Goal: Information Seeking & Learning: Find specific fact

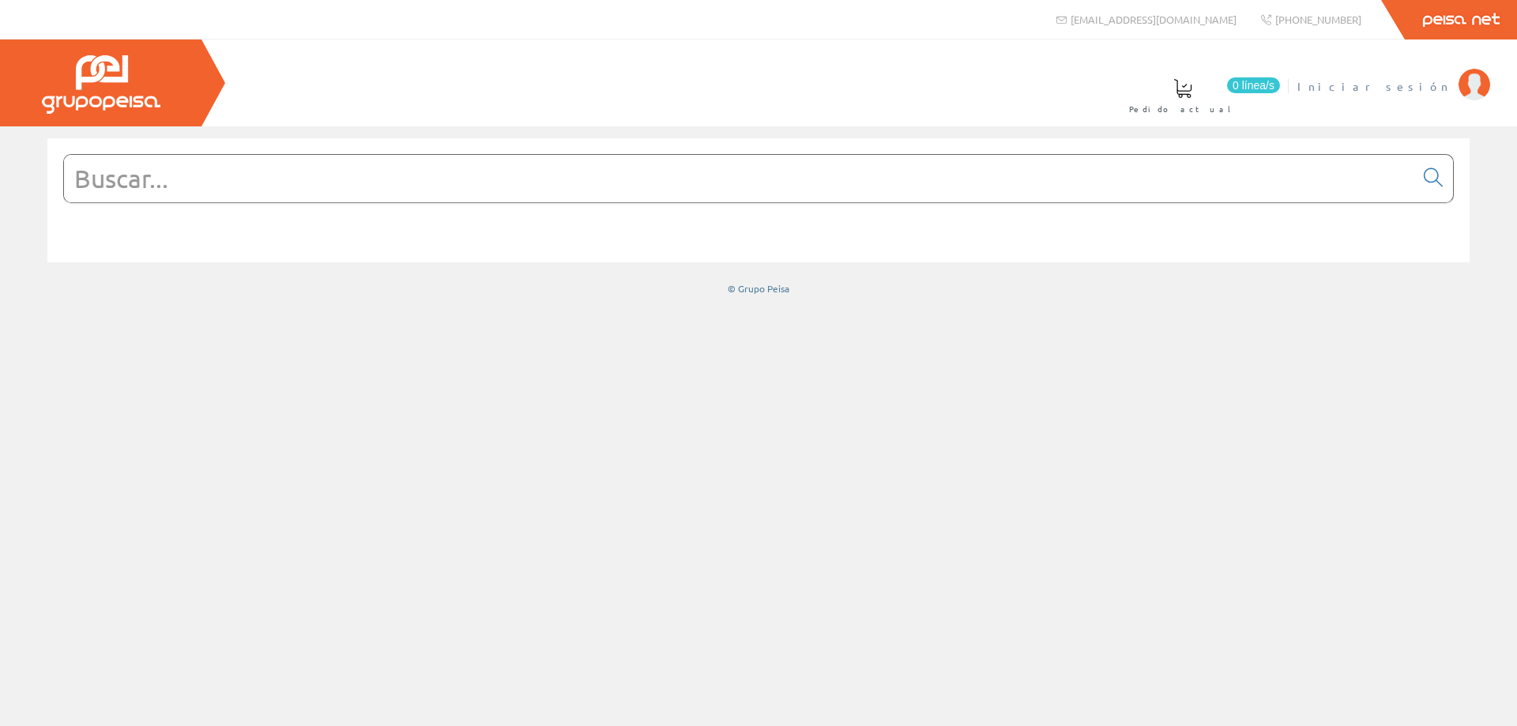
click at [1415, 81] on span "Iniciar sesión" at bounding box center [1373, 86] width 153 height 16
click at [434, 175] on input "text" at bounding box center [739, 178] width 1350 height 47
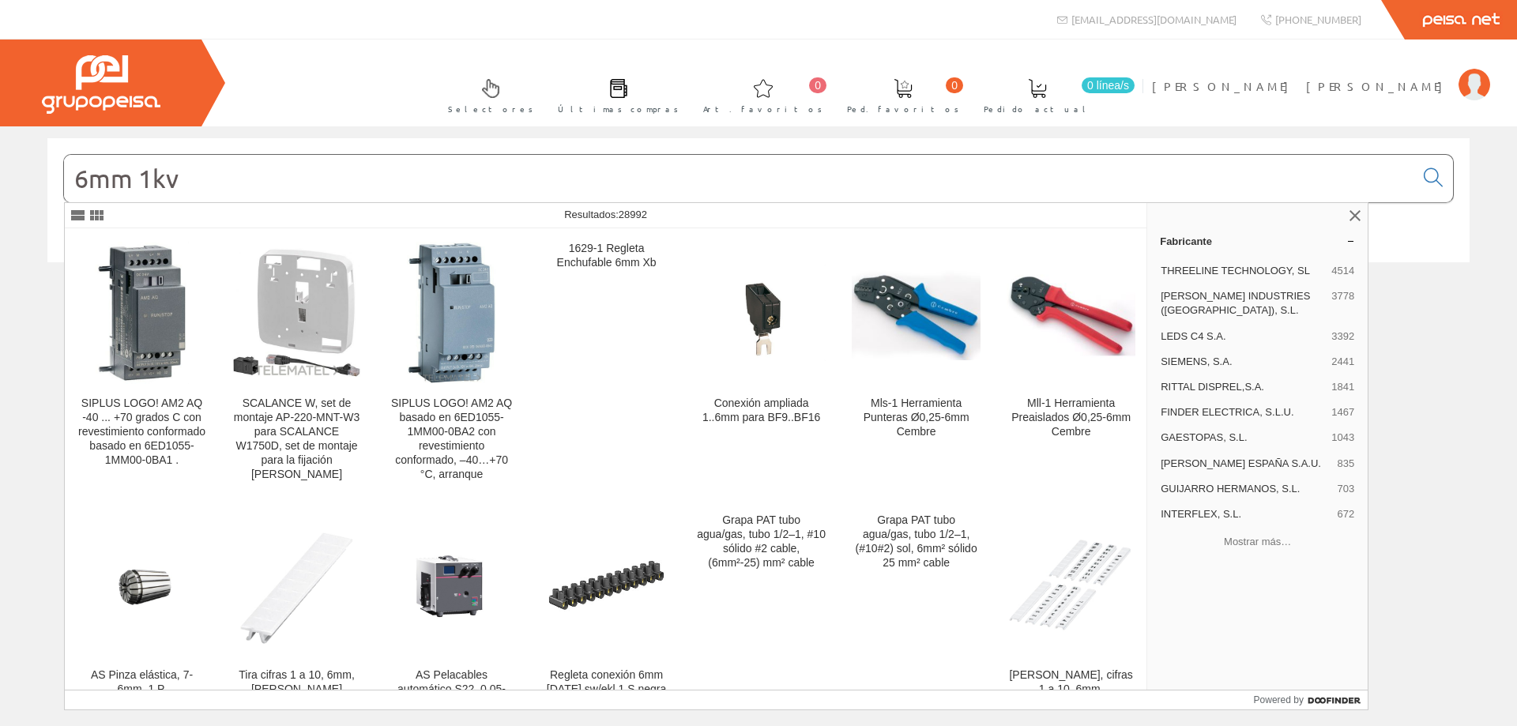
type input "6mm 1kv"
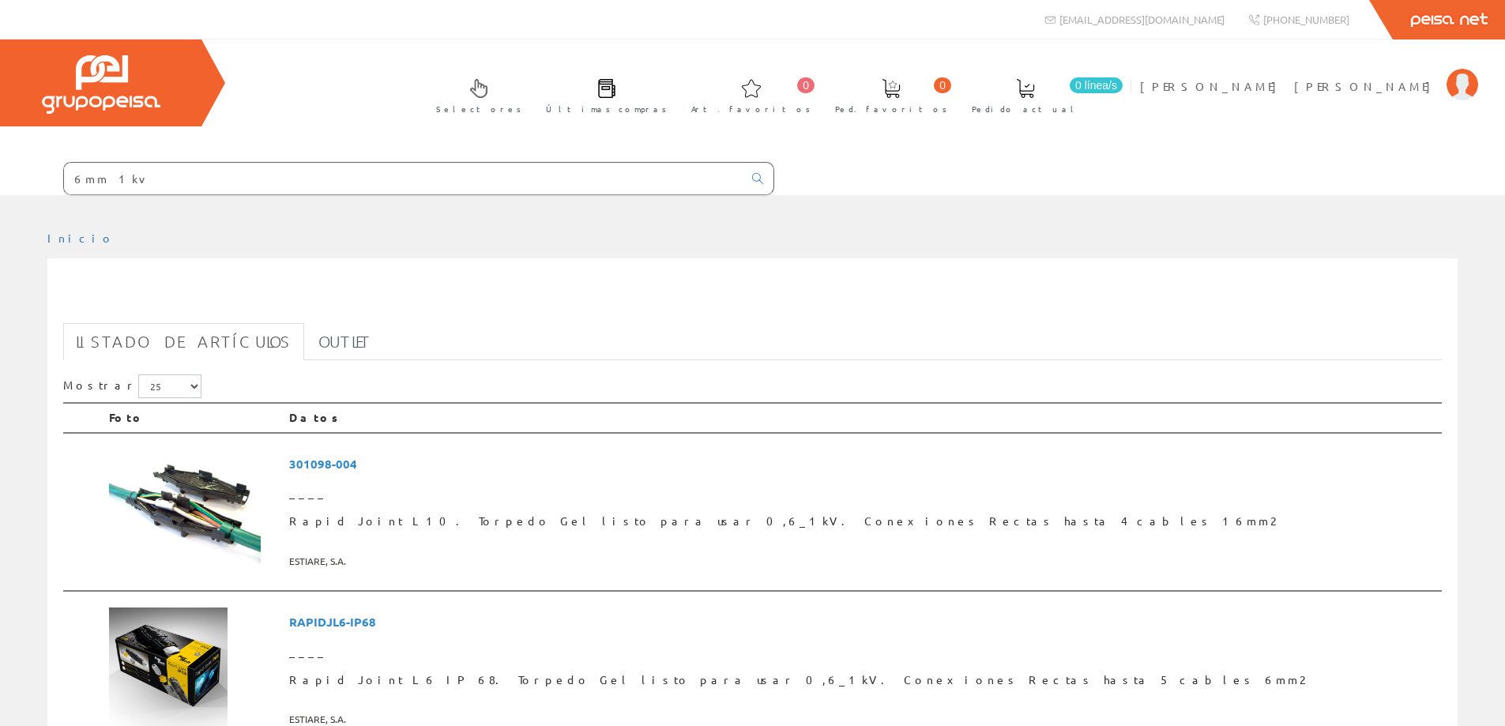
drag, startPoint x: 100, startPoint y: 182, endPoint x: 147, endPoint y: 182, distance: 47.4
click at [147, 182] on input "6mm 1kv" at bounding box center [403, 179] width 679 height 32
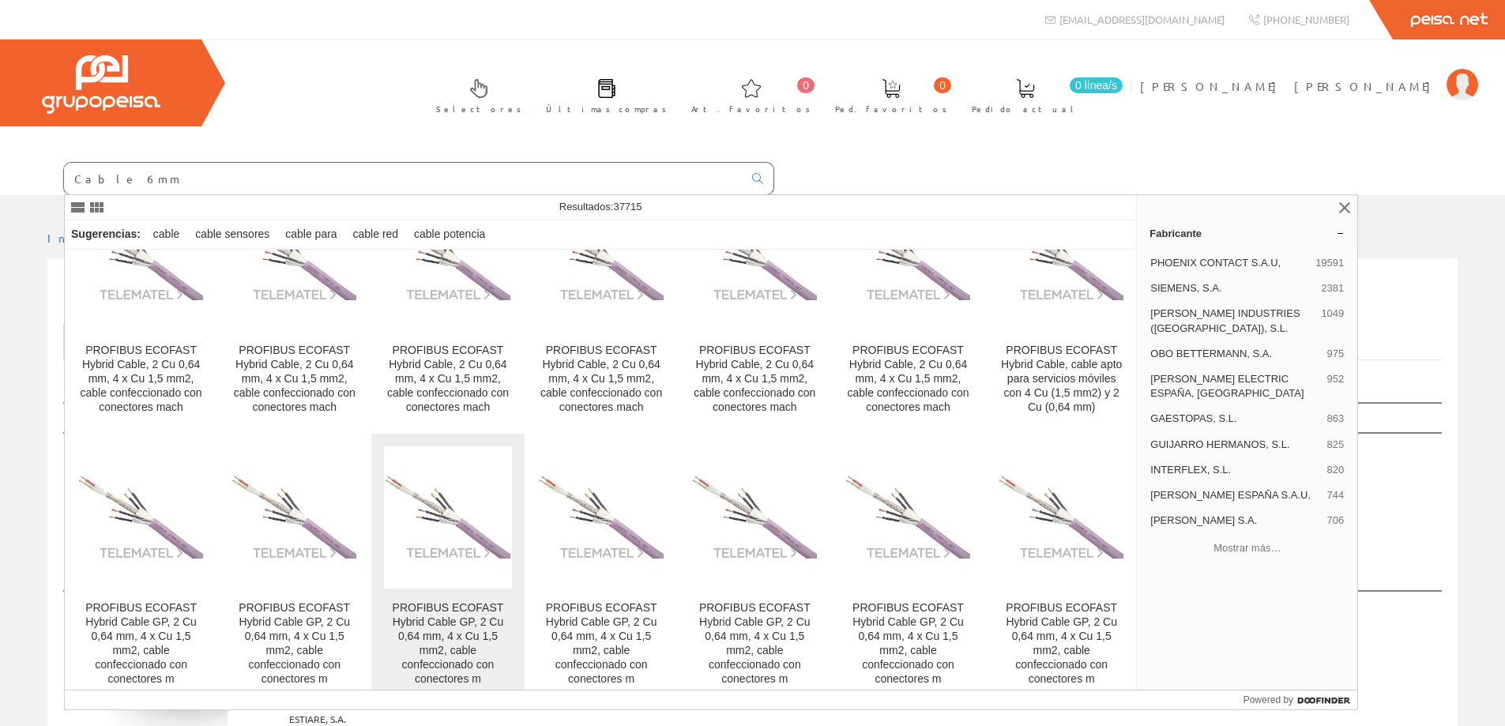
scroll to position [3002, 0]
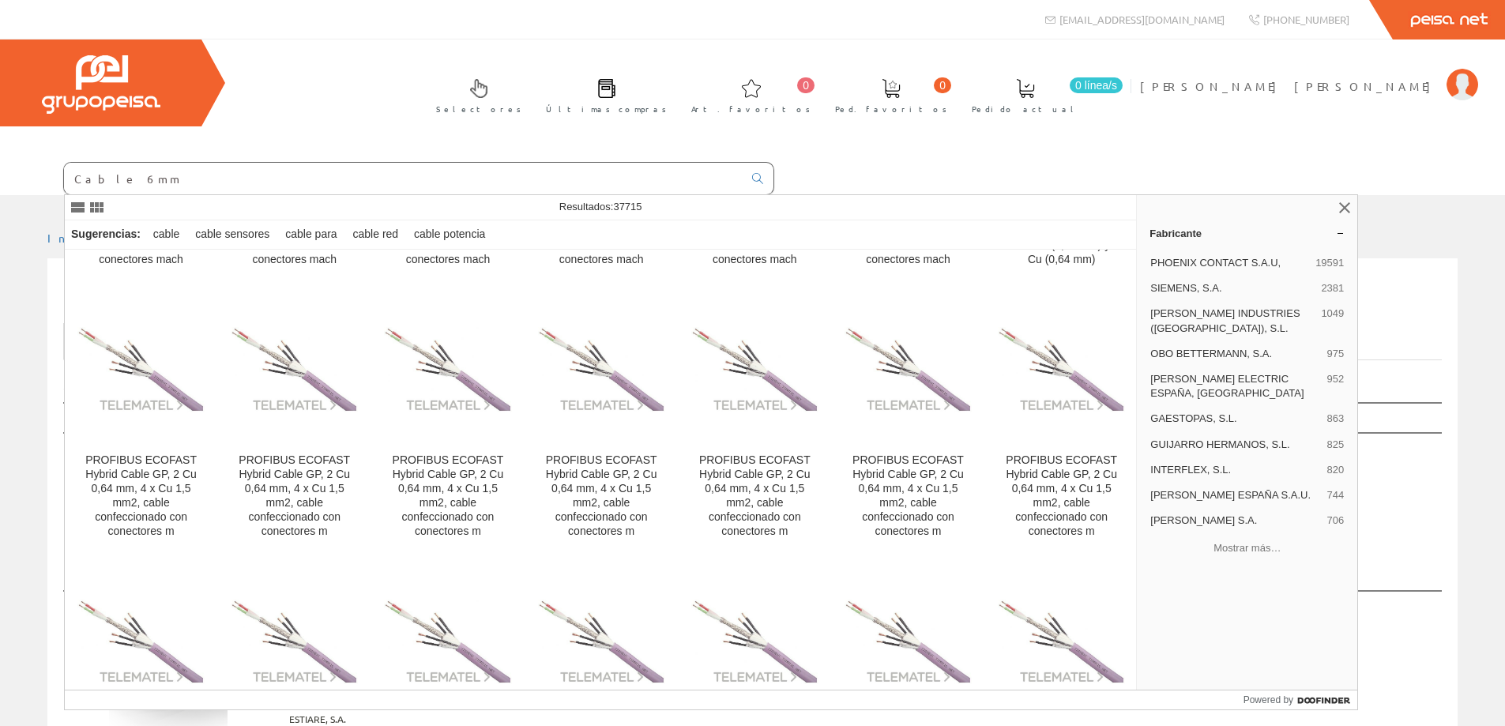
drag, startPoint x: 155, startPoint y: 186, endPoint x: 85, endPoint y: 192, distance: 69.8
click at [85, 192] on input "Cable 6mm" at bounding box center [403, 179] width 679 height 32
type input "C"
paste input "CONS0694"
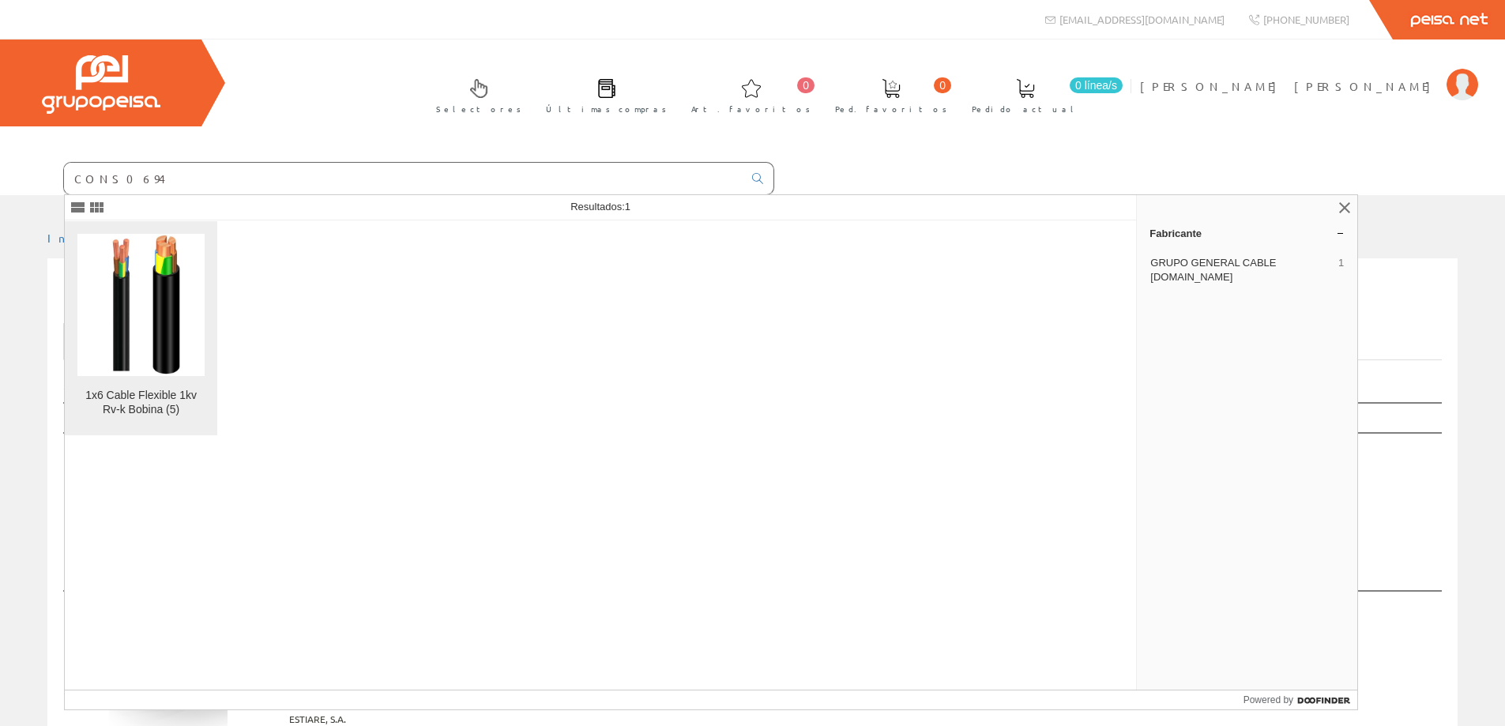
type input "CONS0694"
click at [143, 337] on img at bounding box center [141, 305] width 107 height 142
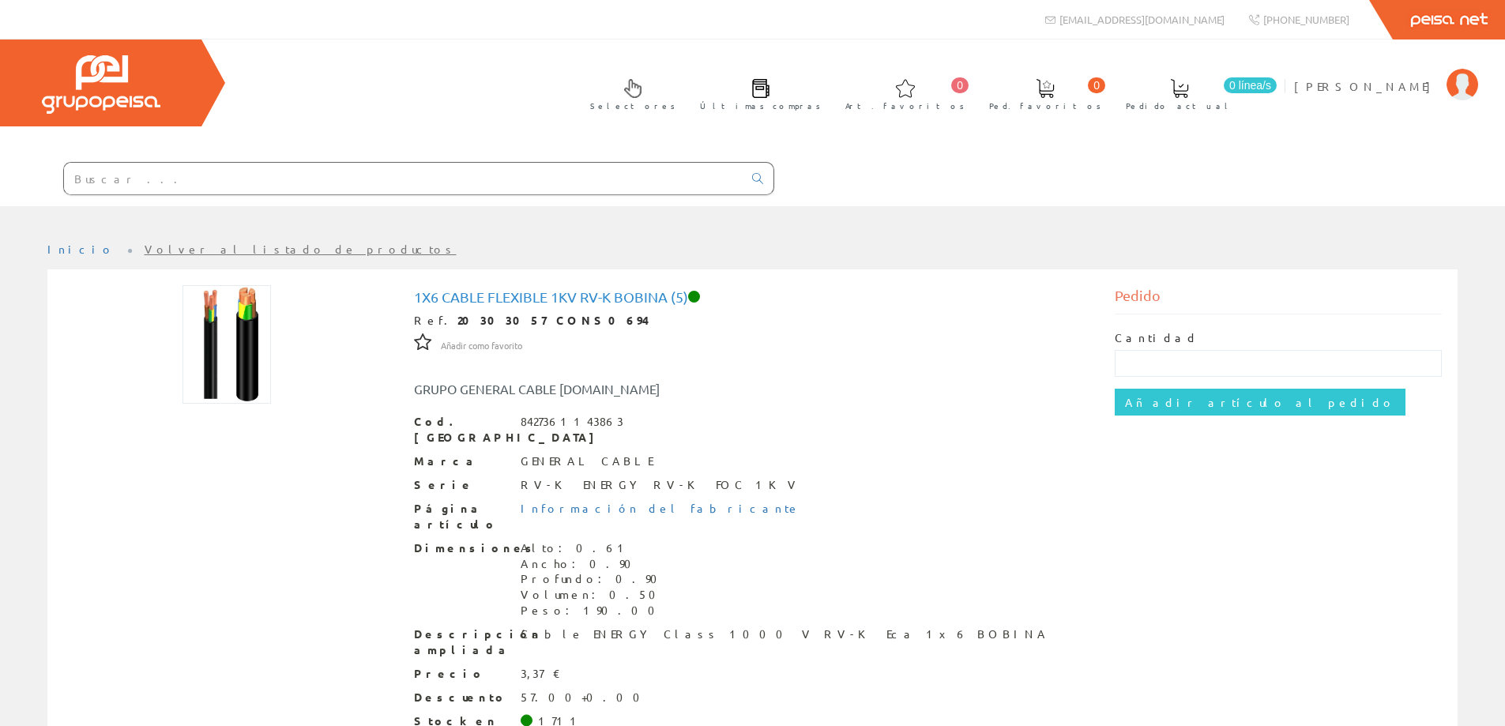
click at [134, 184] on input "text" at bounding box center [403, 179] width 679 height 32
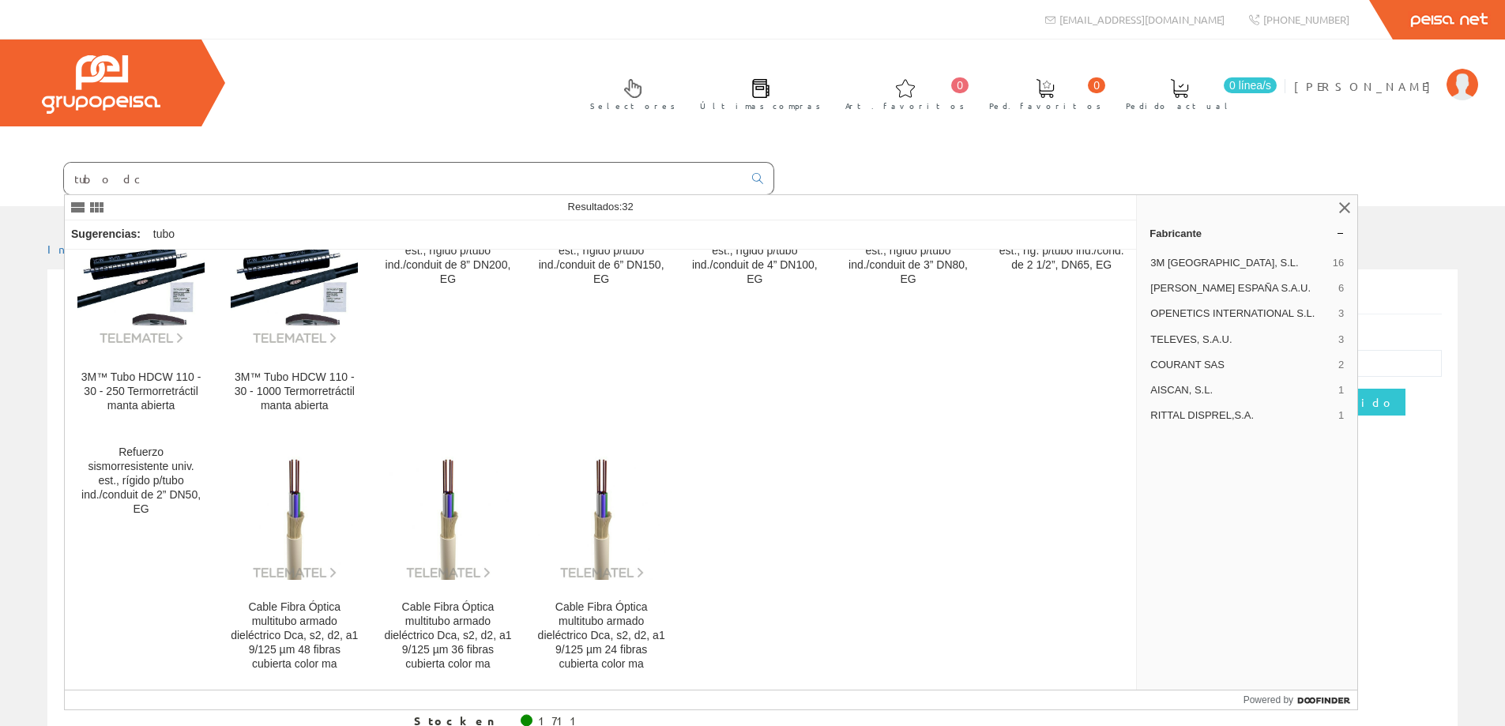
click at [130, 183] on input "tubo dc" at bounding box center [403, 179] width 679 height 32
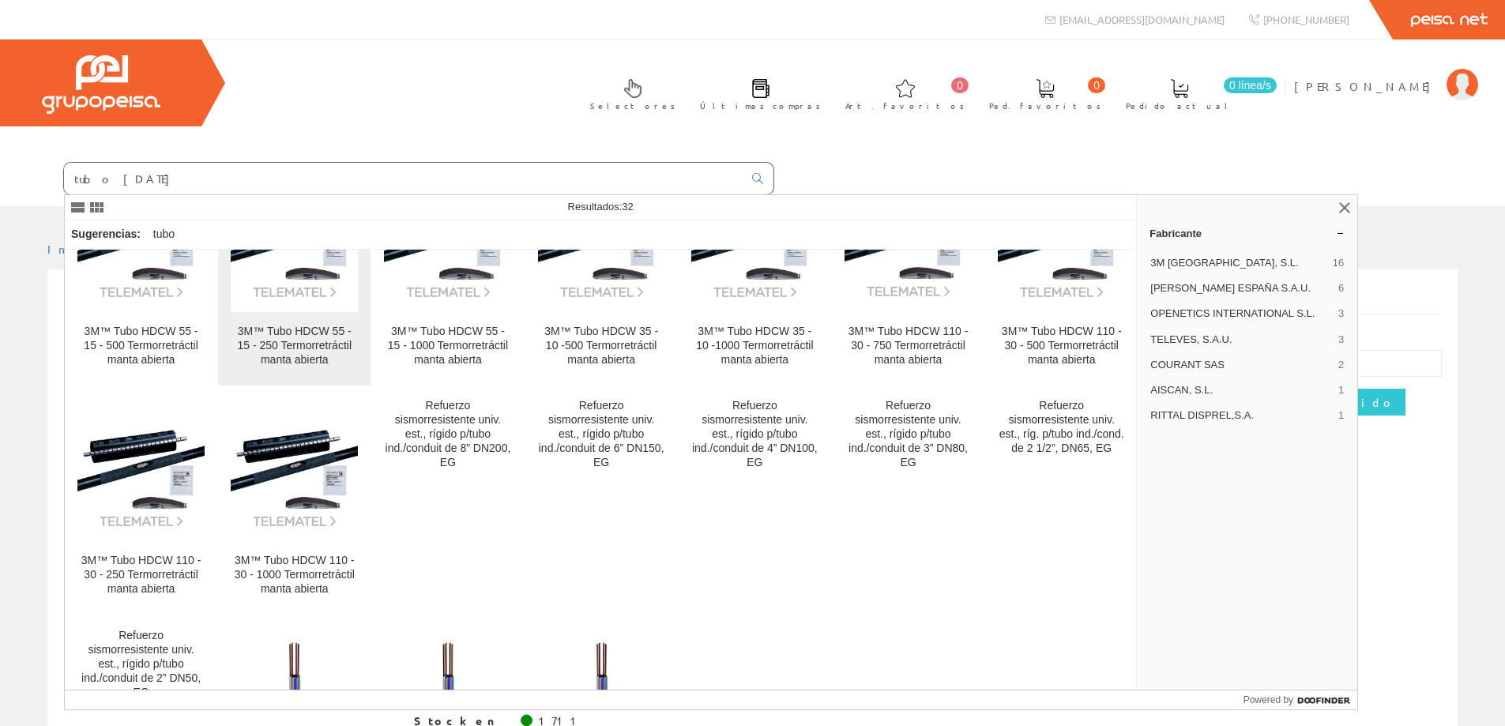
scroll to position [553, 0]
click at [116, 178] on input "tubo dc 40" at bounding box center [403, 179] width 679 height 32
click at [113, 182] on input "tubo dc 40" at bounding box center [403, 179] width 679 height 32
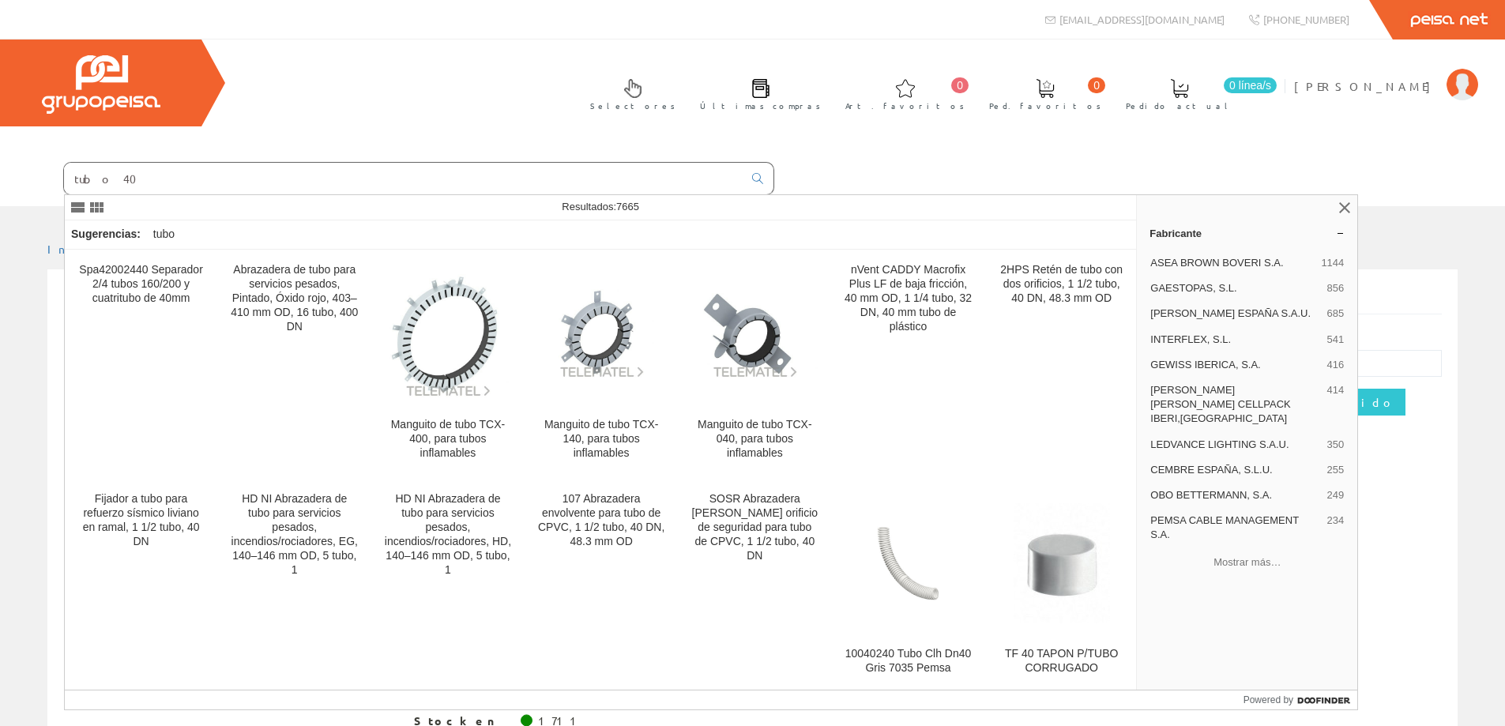
click at [182, 186] on input "tubo 40" at bounding box center [403, 179] width 679 height 32
click at [112, 179] on input "tubo 40" at bounding box center [403, 179] width 679 height 32
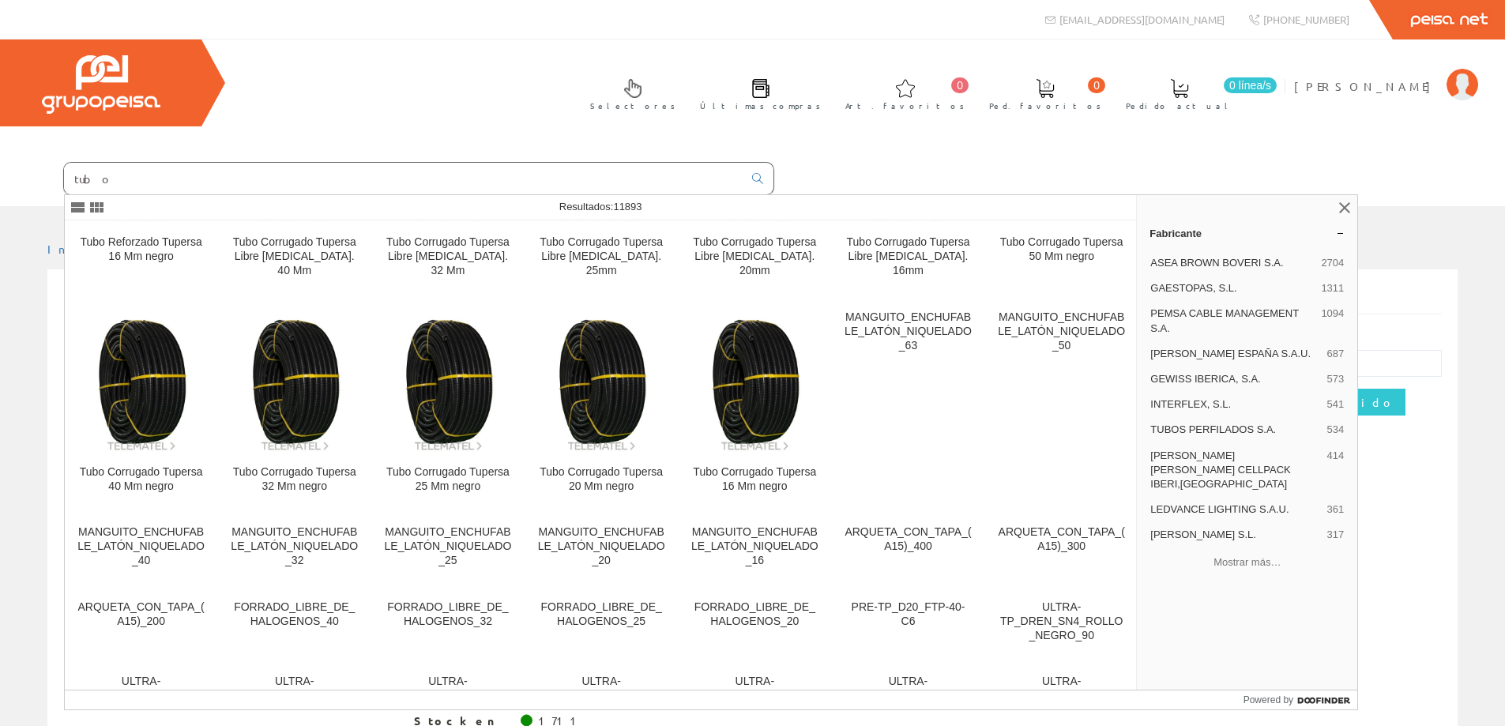
scroll to position [1934, 0]
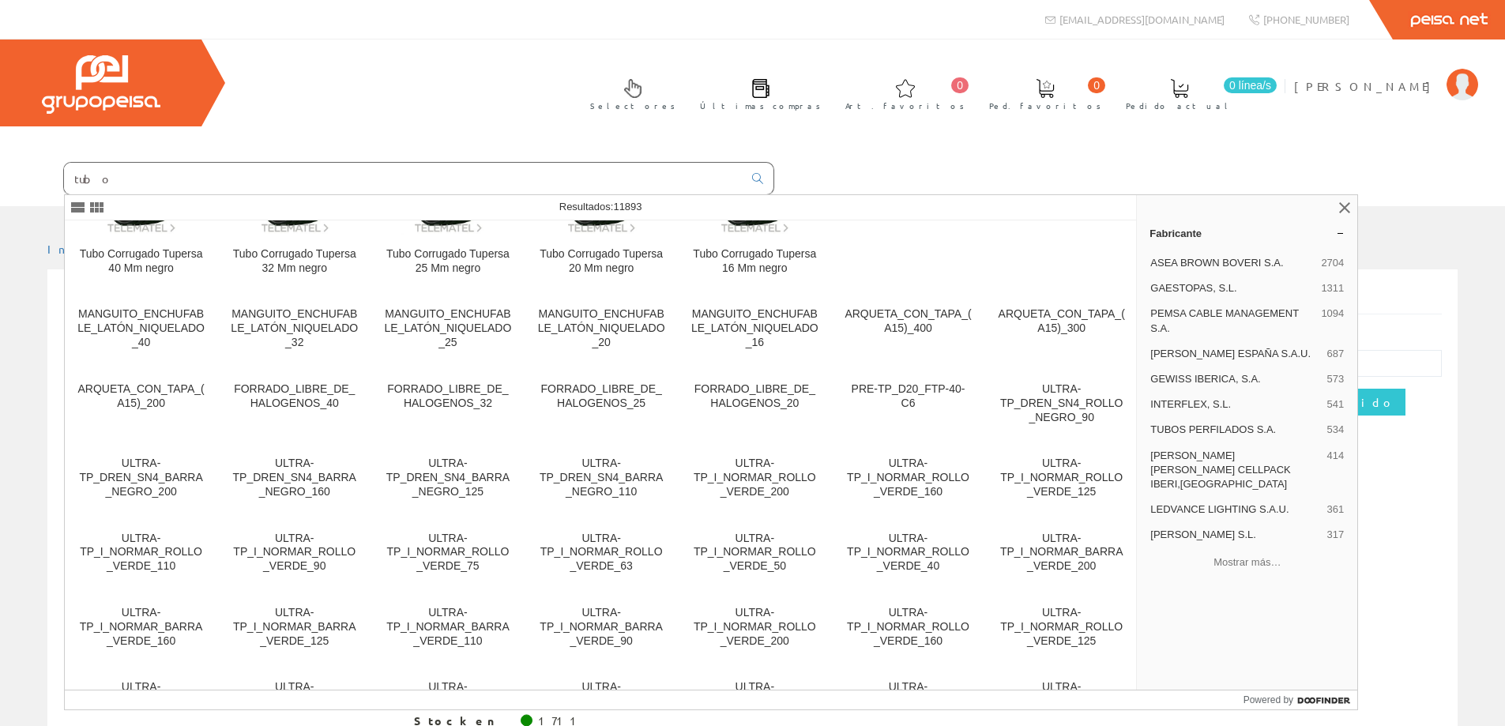
click at [137, 177] on input "tubo" at bounding box center [403, 179] width 679 height 32
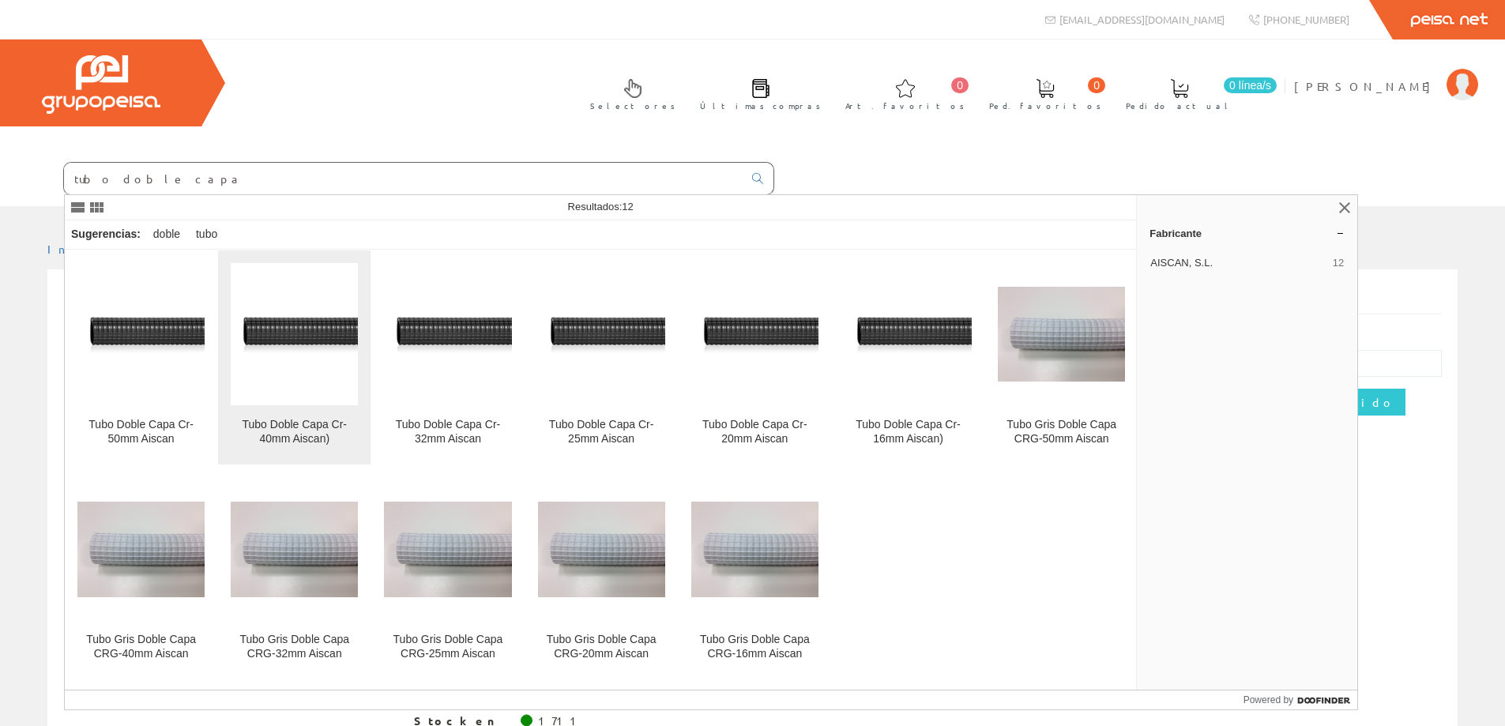
type input "tubo doble capa"
click at [302, 352] on img at bounding box center [294, 334] width 127 height 62
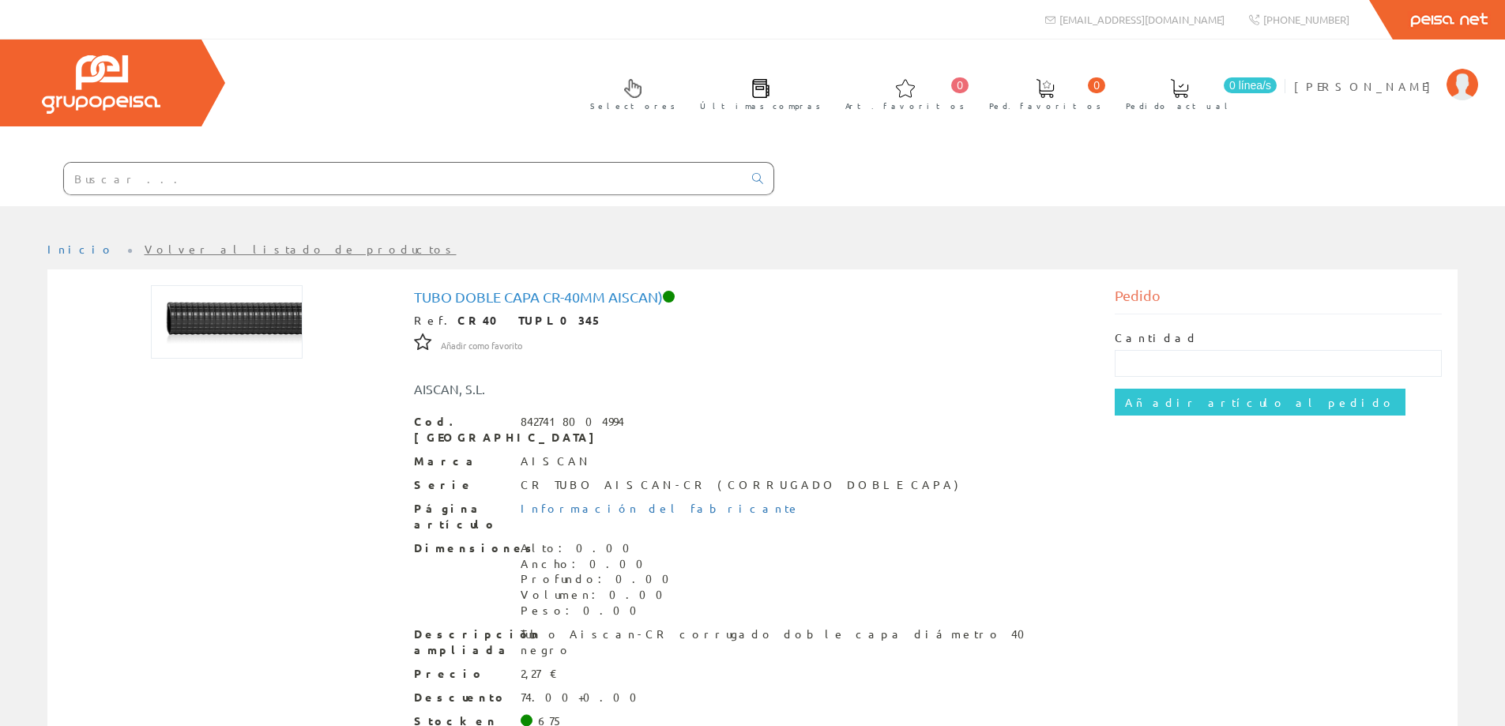
click at [246, 182] on input "text" at bounding box center [403, 179] width 679 height 32
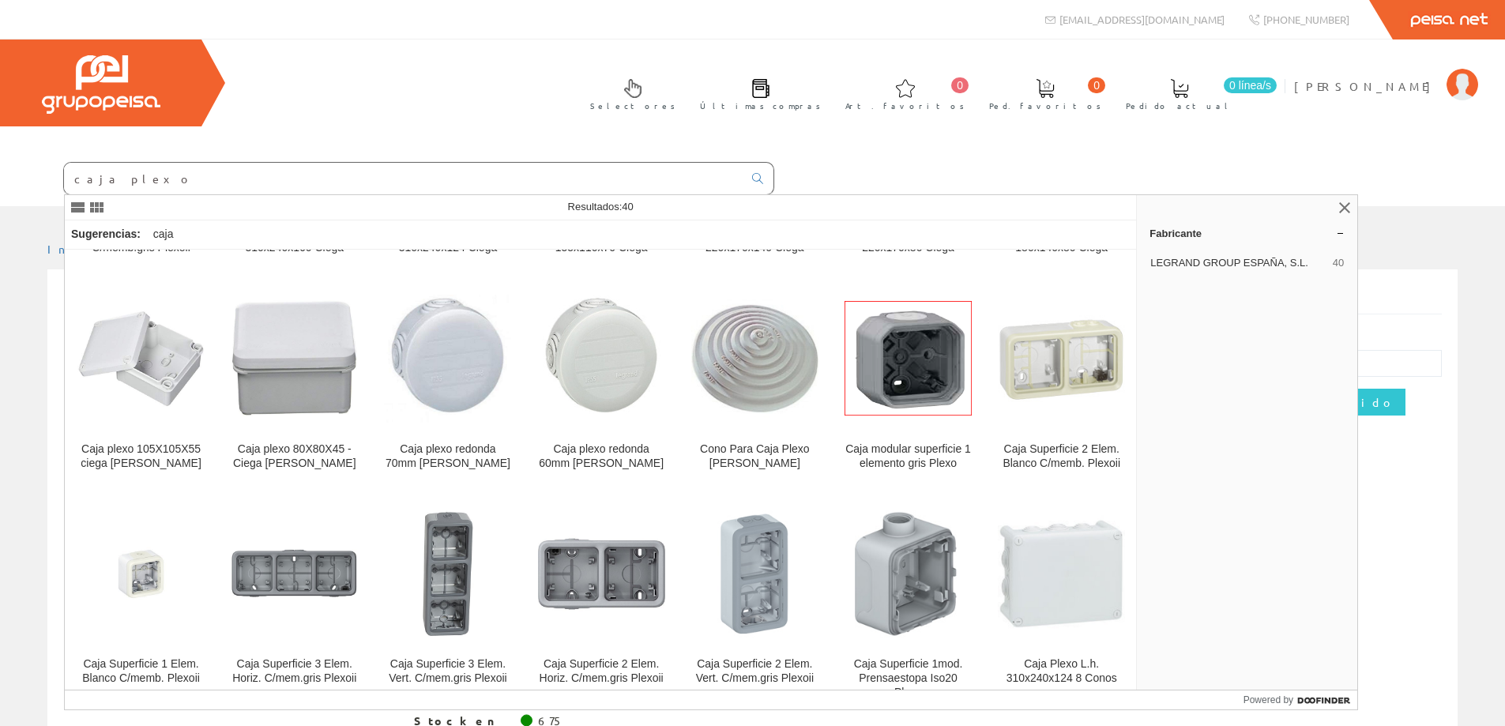
scroll to position [880, 0]
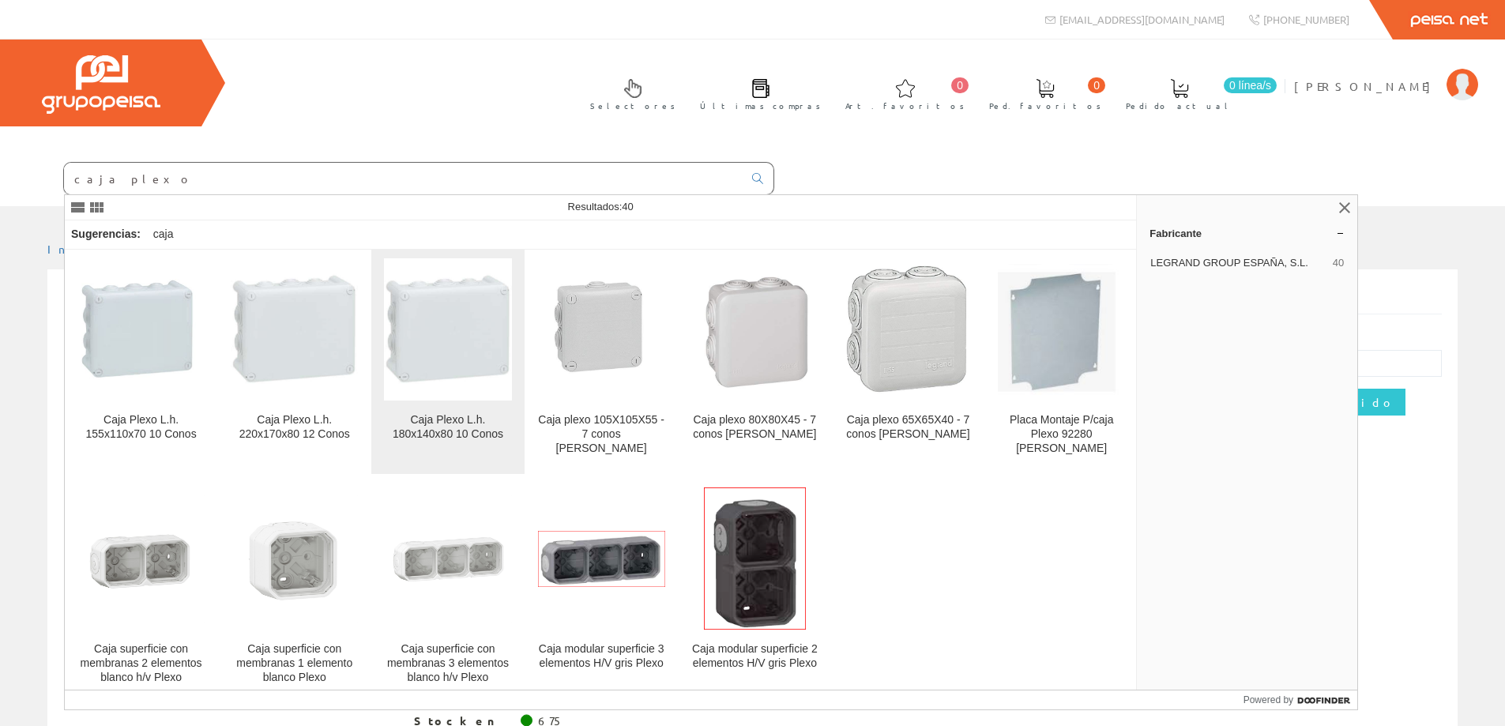
type input "caja plexo"
click at [478, 333] on img at bounding box center [447, 328] width 127 height 127
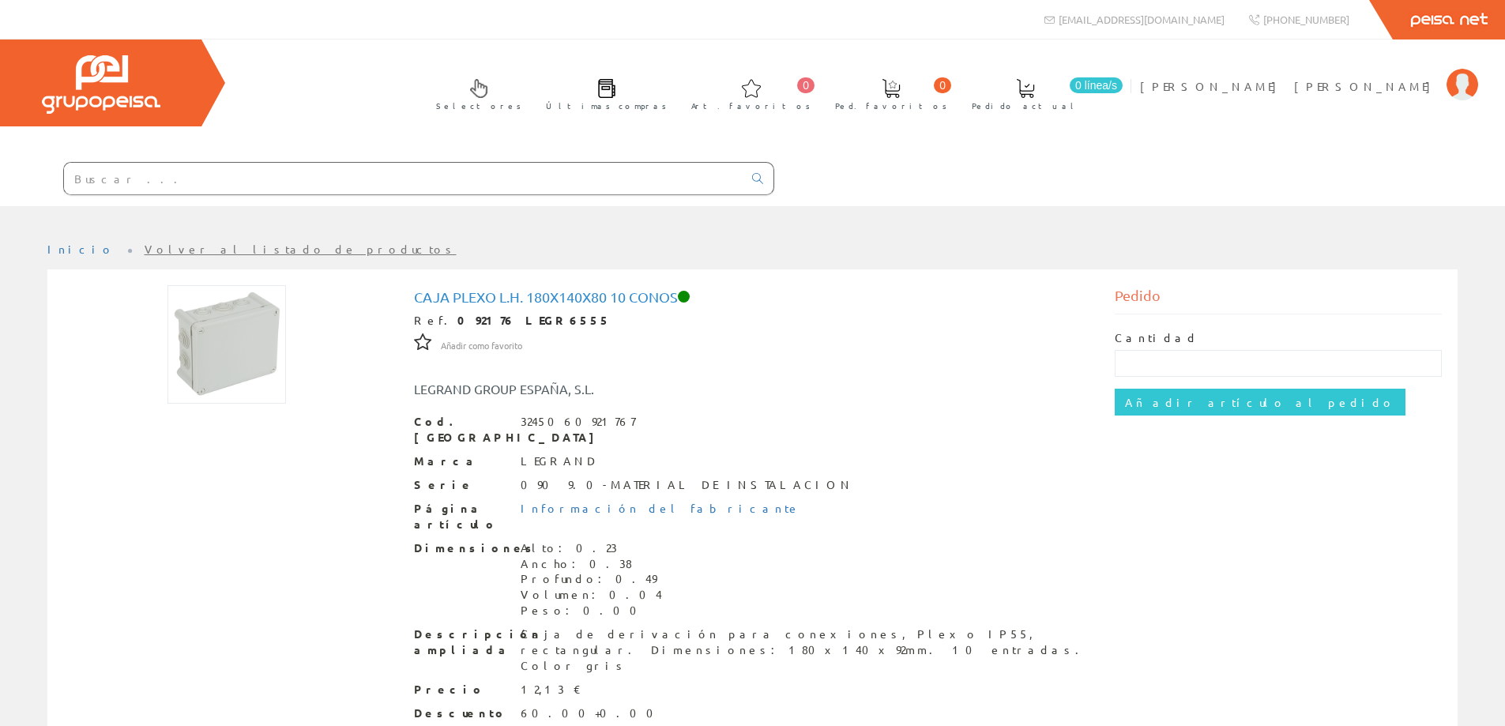
click at [172, 179] on input "text" at bounding box center [403, 179] width 679 height 32
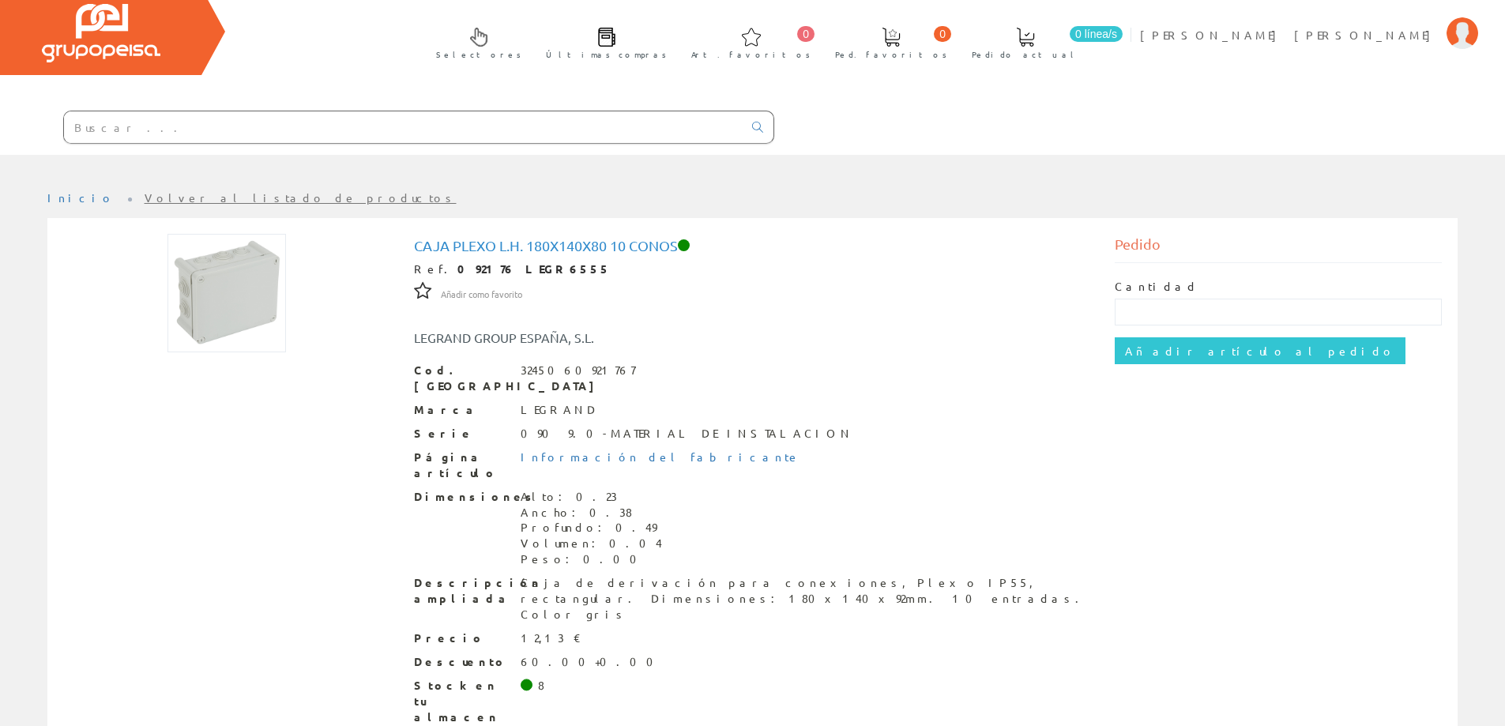
scroll to position [79, 0]
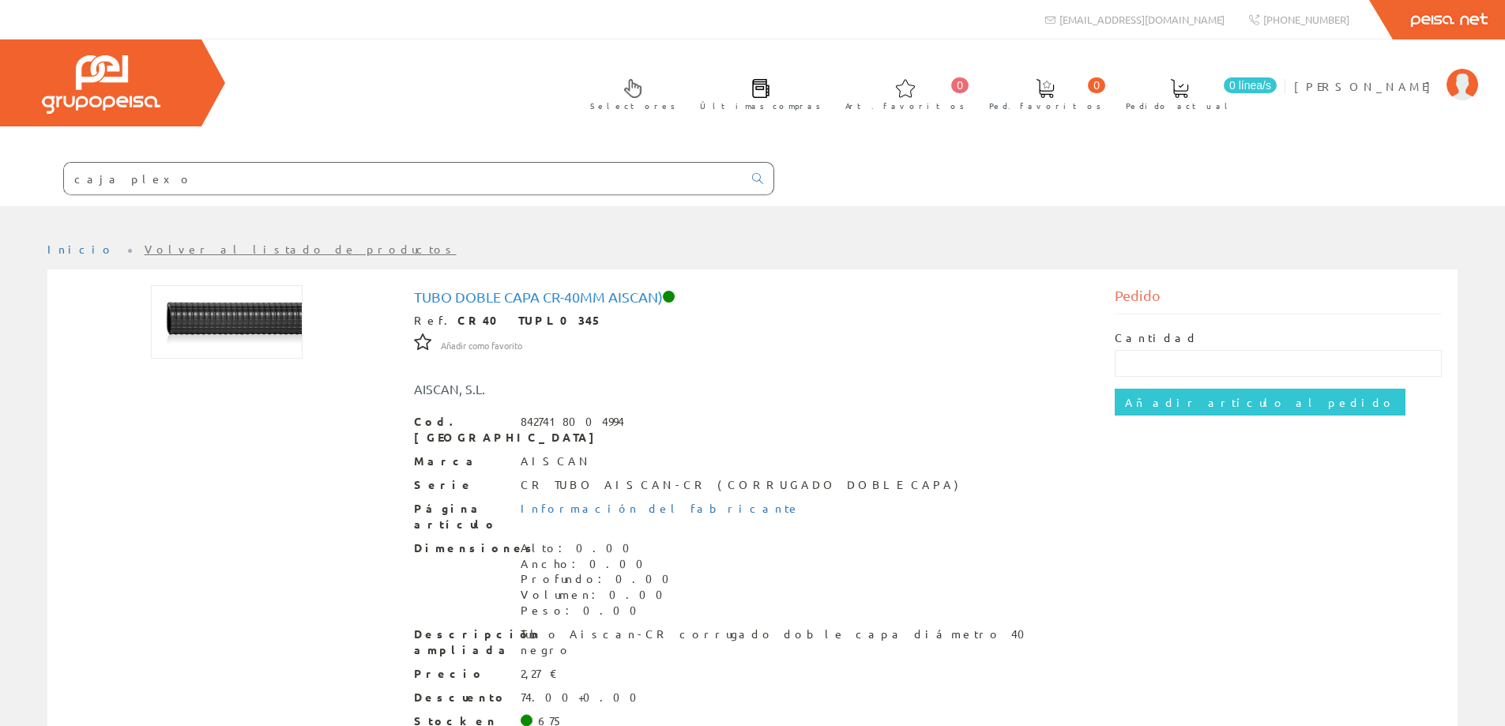
click at [162, 183] on input "caja plexo" at bounding box center [403, 179] width 679 height 32
type input "caja plex"
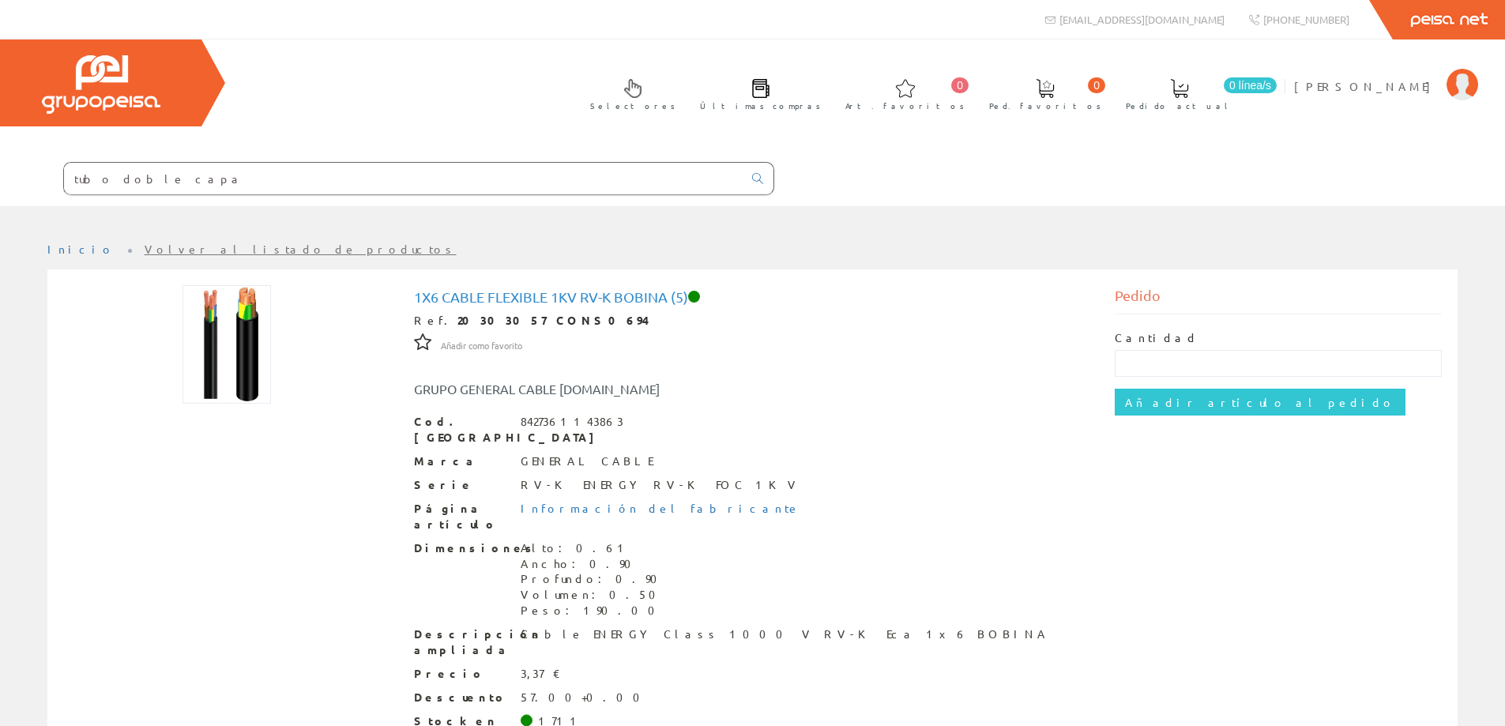
drag, startPoint x: 124, startPoint y: 179, endPoint x: 0, endPoint y: 179, distance: 124.0
click at [0, 179] on form "tubo doble capa" at bounding box center [387, 178] width 774 height 33
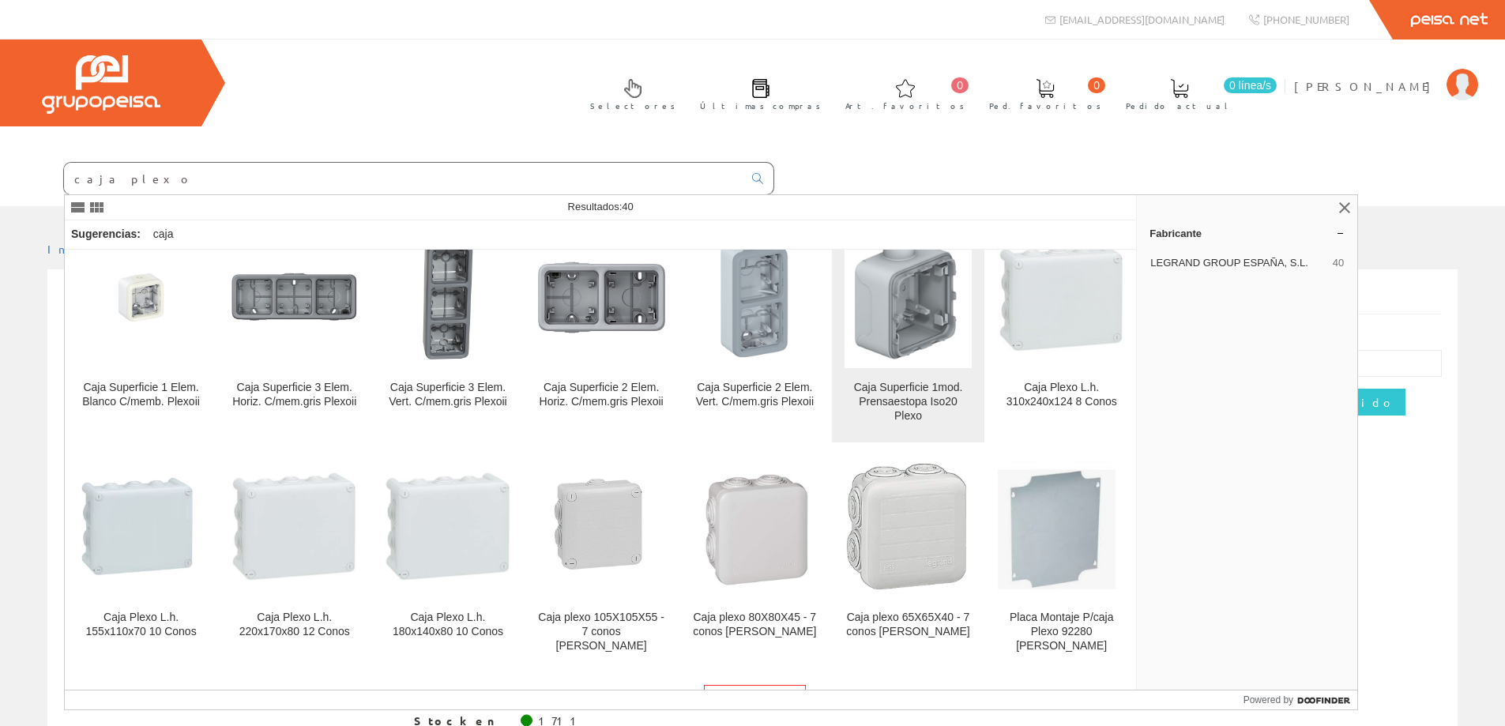
scroll to position [711, 0]
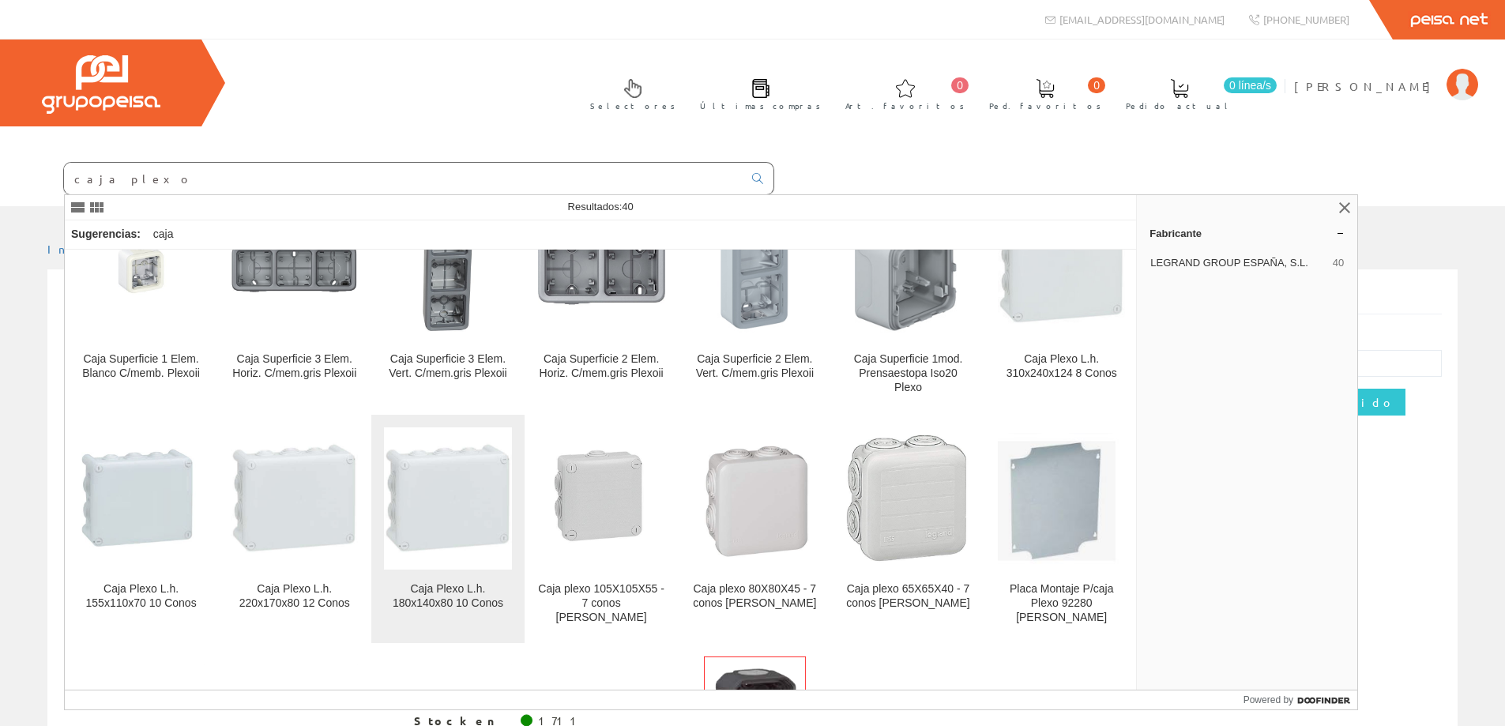
type input "caja plexo"
click at [453, 513] on img at bounding box center [447, 497] width 127 height 127
